Goal: Task Accomplishment & Management: Complete application form

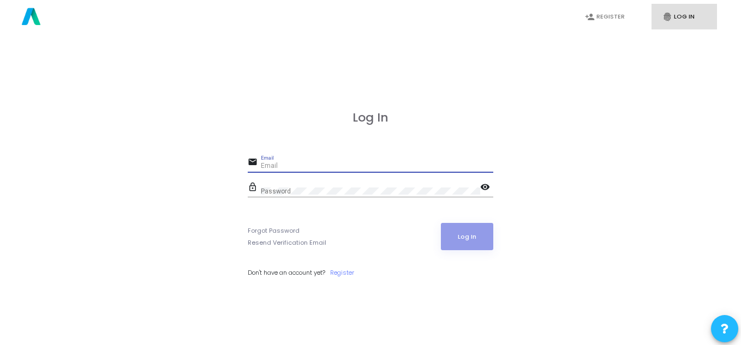
click at [289, 167] on input "Email" at bounding box center [377, 167] width 232 height 8
click at [661, 16] on link "fingerprint Log In" at bounding box center [683, 17] width 65 height 26
click at [362, 166] on input "Email" at bounding box center [377, 167] width 232 height 8
type input "k"
type input "[EMAIL_ADDRESS][DOMAIN_NAME]"
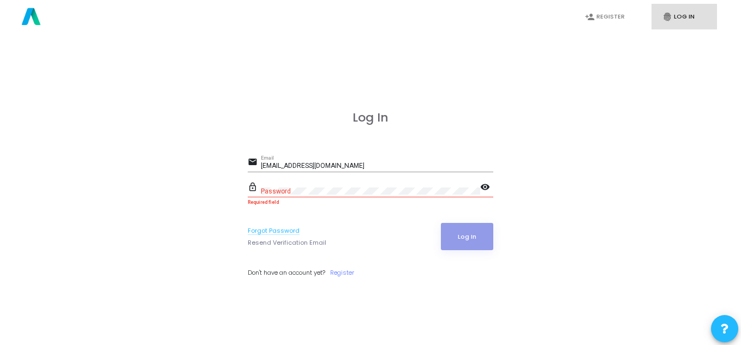
click at [290, 234] on link "Forgot Password" at bounding box center [274, 230] width 52 height 9
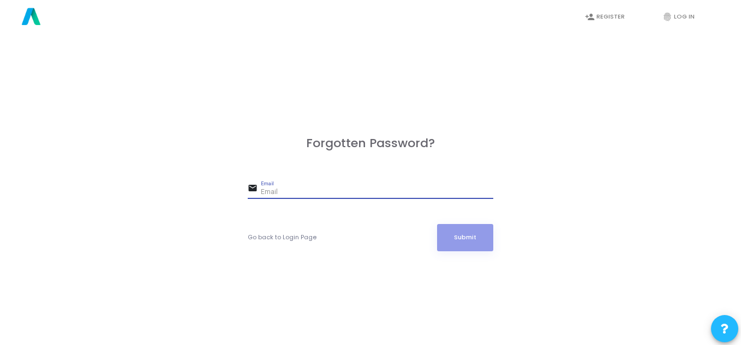
click at [323, 190] on input "Email" at bounding box center [377, 193] width 232 height 8
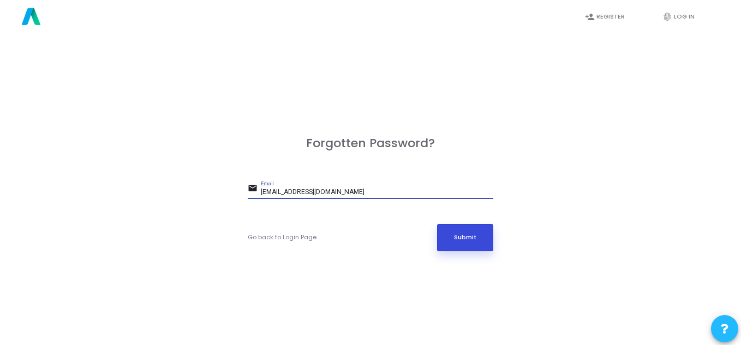
type input "[EMAIL_ADDRESS][DOMAIN_NAME]"
click at [472, 230] on button "Submit" at bounding box center [465, 237] width 57 height 27
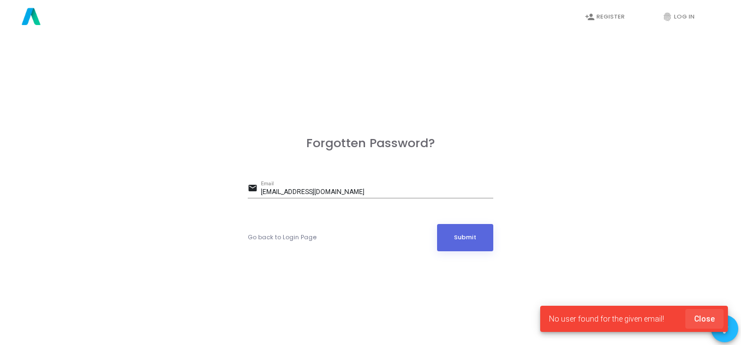
click at [698, 315] on span "Close" at bounding box center [704, 319] width 21 height 9
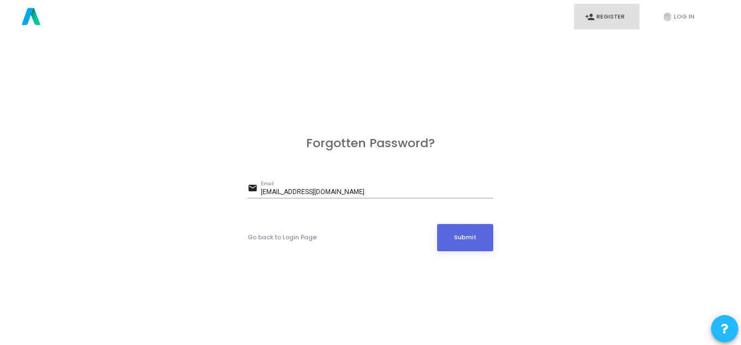
click at [601, 22] on link "person_add Register" at bounding box center [606, 17] width 65 height 26
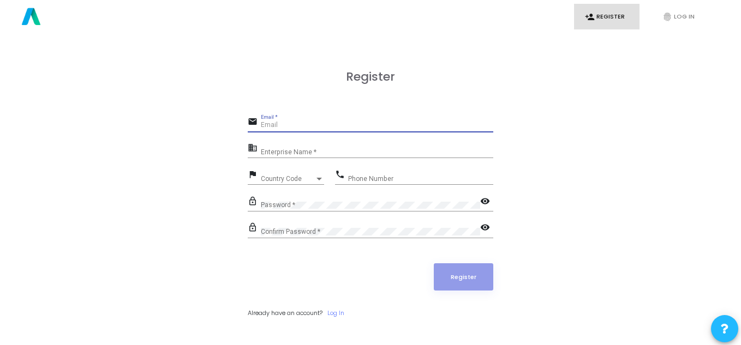
click at [427, 124] on input "Email *" at bounding box center [377, 126] width 232 height 8
